Goal: Task Accomplishment & Management: Manage account settings

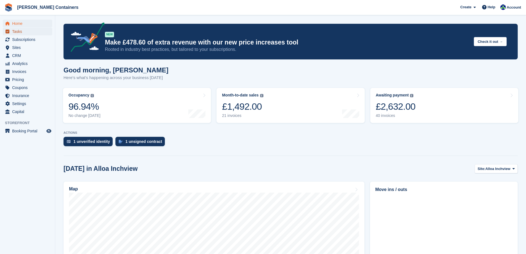
click at [16, 28] on span "Tasks" at bounding box center [28, 32] width 33 height 8
click at [418, 106] on link "Awaiting payment The total outstanding balance on all open invoices. £2,632.00 …" at bounding box center [444, 105] width 148 height 35
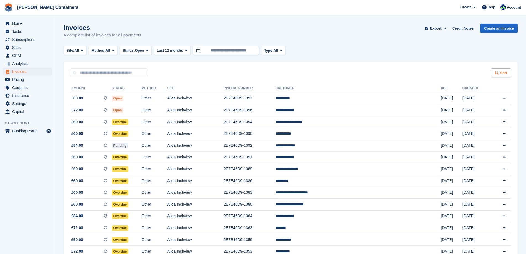
click at [503, 77] on div "Sort" at bounding box center [501, 72] width 20 height 9
click at [486, 108] on span "Created (oldest first)" at bounding box center [485, 109] width 38 height 4
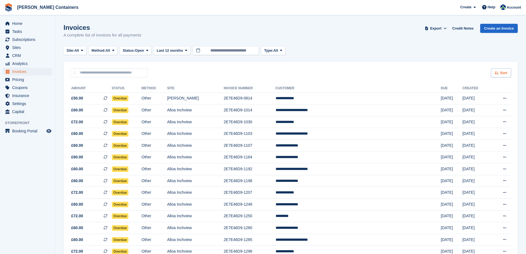
click at [500, 74] on div "Sort" at bounding box center [501, 72] width 20 height 9
click at [484, 109] on span "Created (oldest first)" at bounding box center [485, 109] width 38 height 4
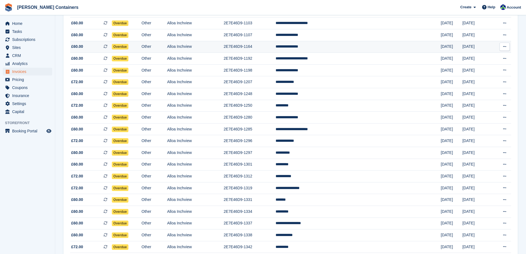
scroll to position [83, 0]
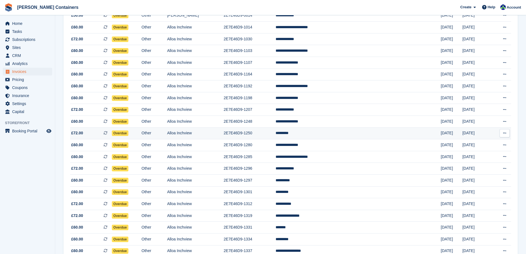
click at [337, 133] on td "*********" at bounding box center [357, 133] width 165 height 12
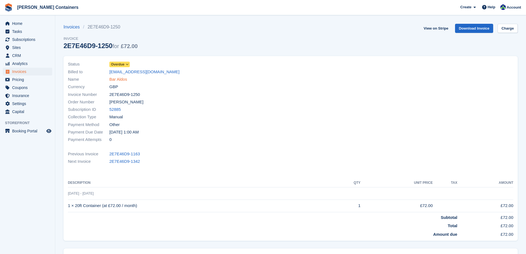
click at [119, 80] on link "Bar Aldos" at bounding box center [118, 79] width 18 height 6
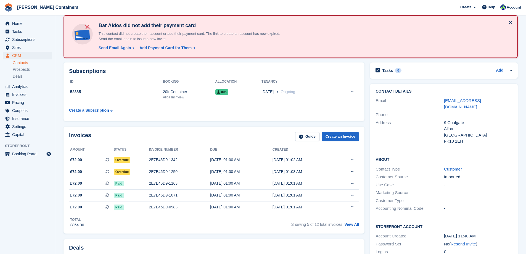
scroll to position [28, 0]
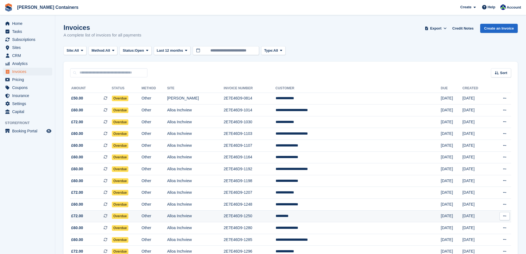
click at [329, 213] on td "*********" at bounding box center [357, 216] width 165 height 12
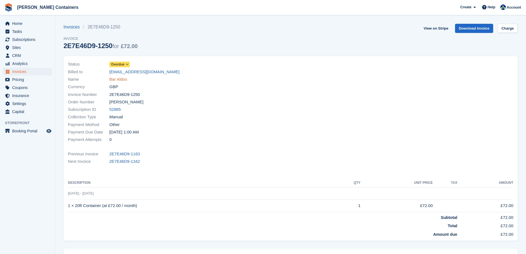
click at [114, 76] on link "Bar Aldos" at bounding box center [118, 79] width 18 height 6
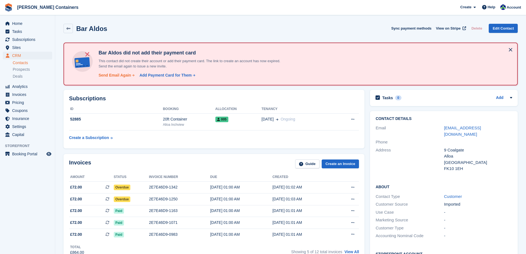
click at [113, 76] on div "Send Email Again" at bounding box center [115, 75] width 33 height 6
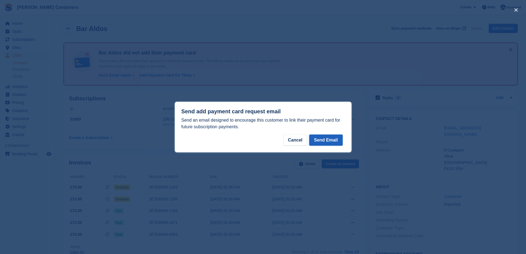
click at [317, 137] on button "Send Email" at bounding box center [325, 139] width 33 height 11
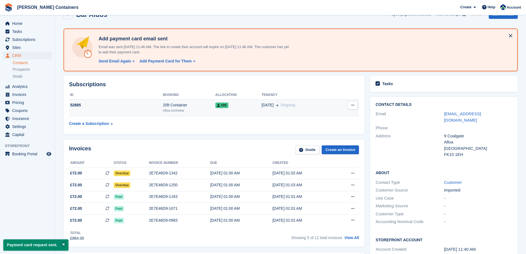
scroll to position [55, 0]
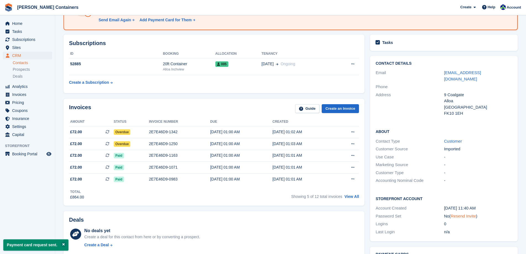
click at [466, 213] on link "Resend Invite" at bounding box center [463, 215] width 25 height 5
click at [13, 21] on span "Home" at bounding box center [28, 24] width 33 height 8
